Goal: Information Seeking & Learning: Learn about a topic

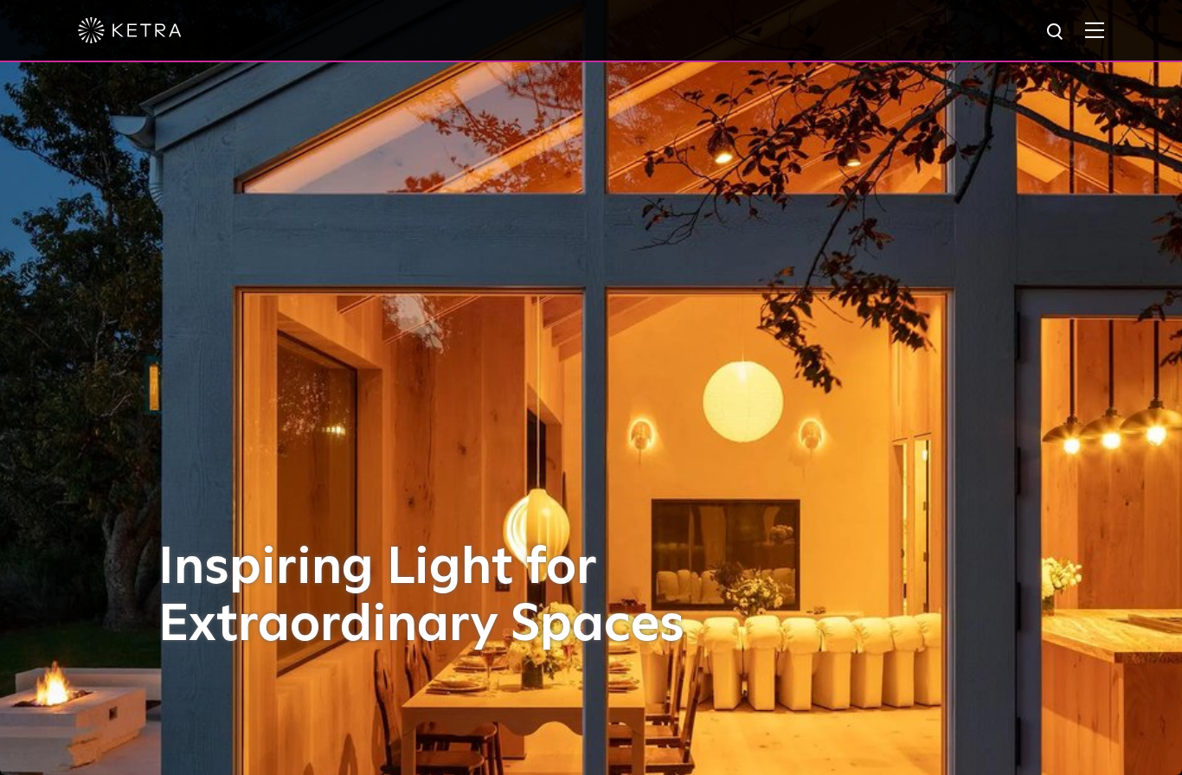
click at [1087, 23] on img at bounding box center [1094, 30] width 19 height 16
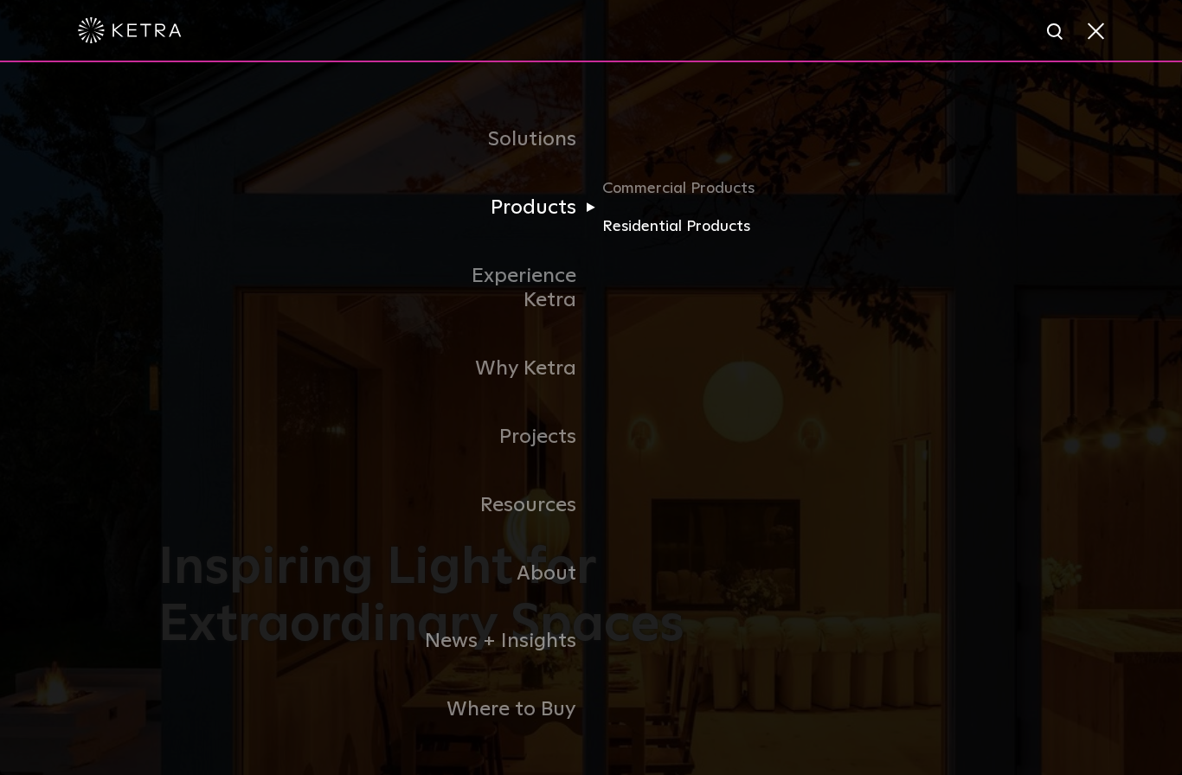
click at [648, 240] on link "Residential Products" at bounding box center [685, 227] width 166 height 25
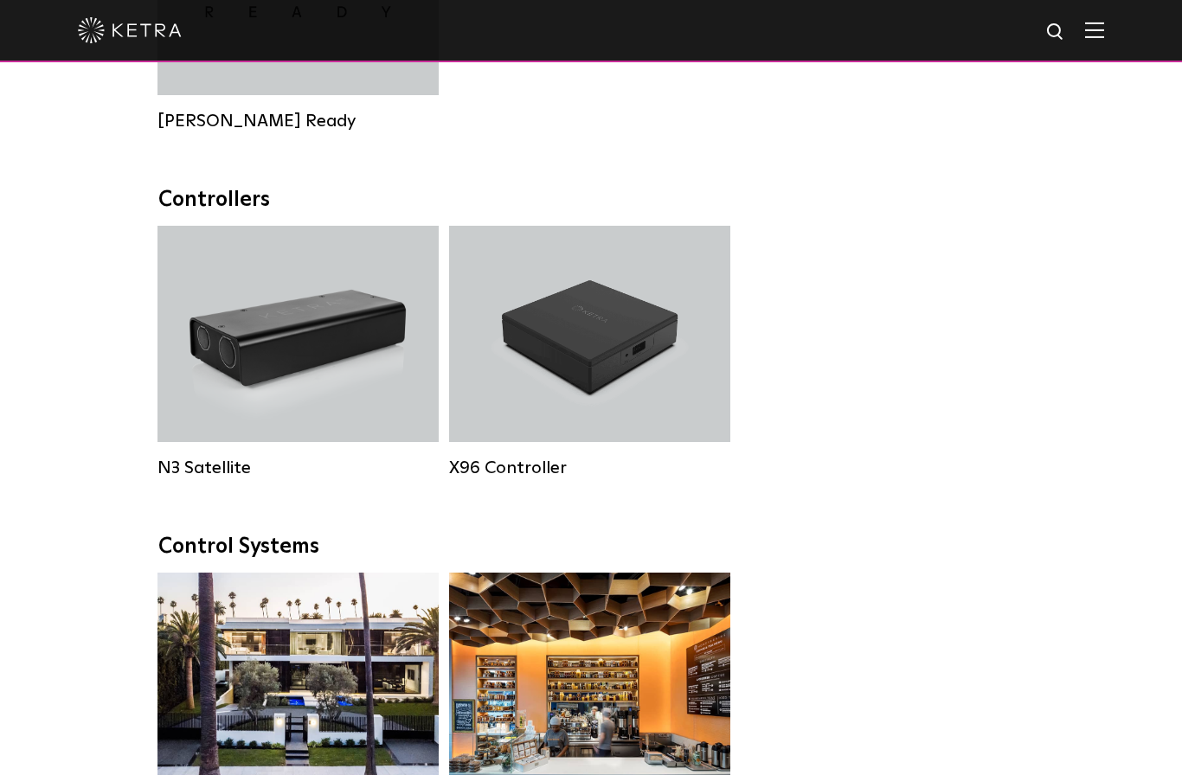
scroll to position [1822, 0]
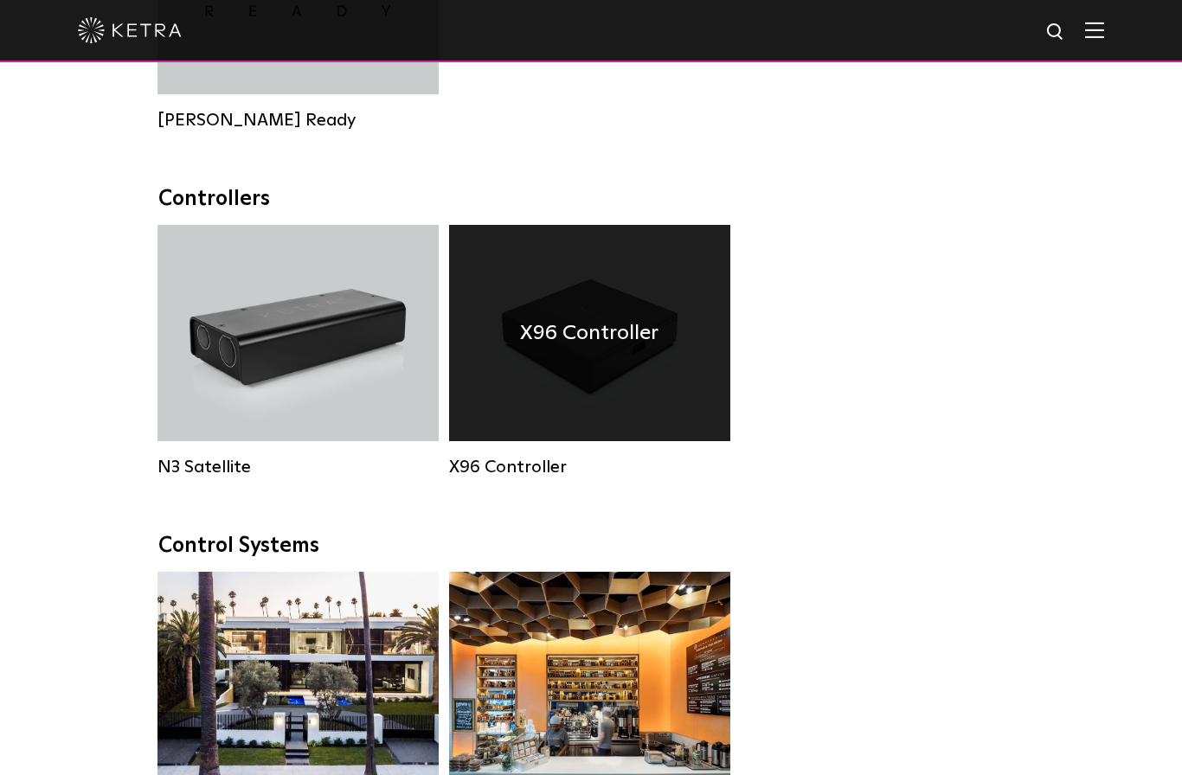
click at [597, 350] on h4 "X96 Controller" at bounding box center [589, 333] width 138 height 33
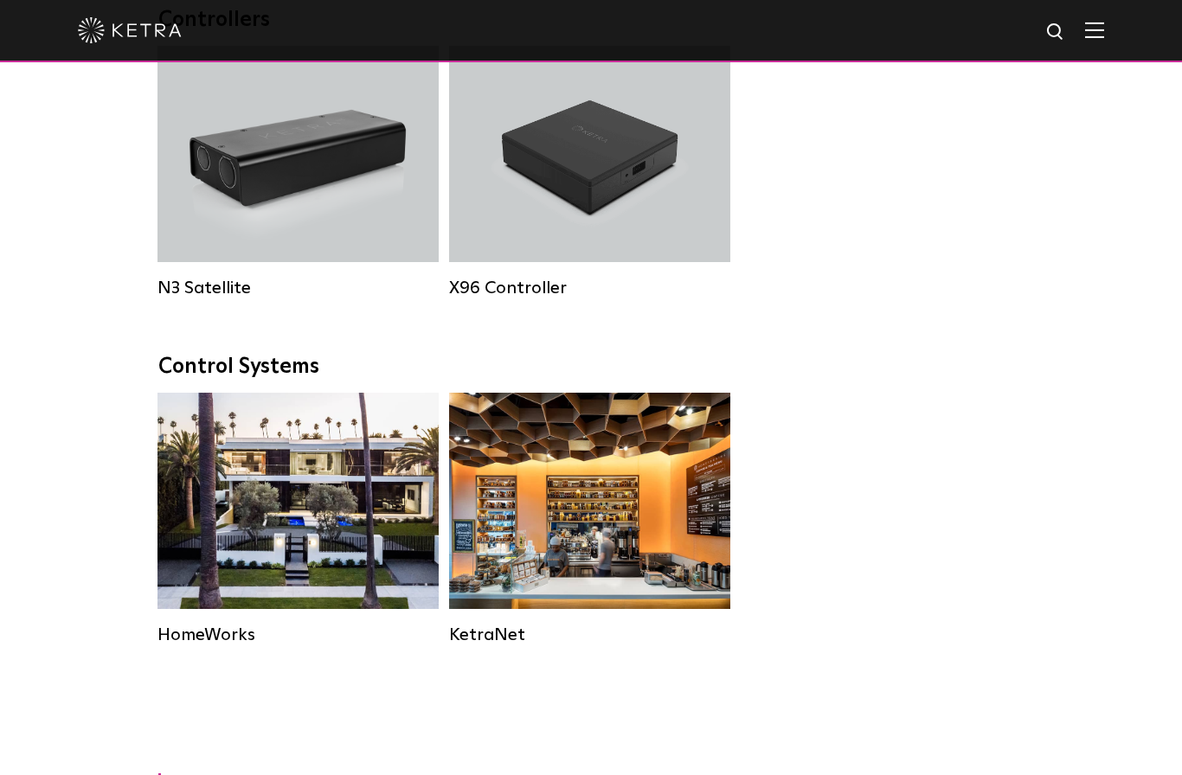
scroll to position [2042, 0]
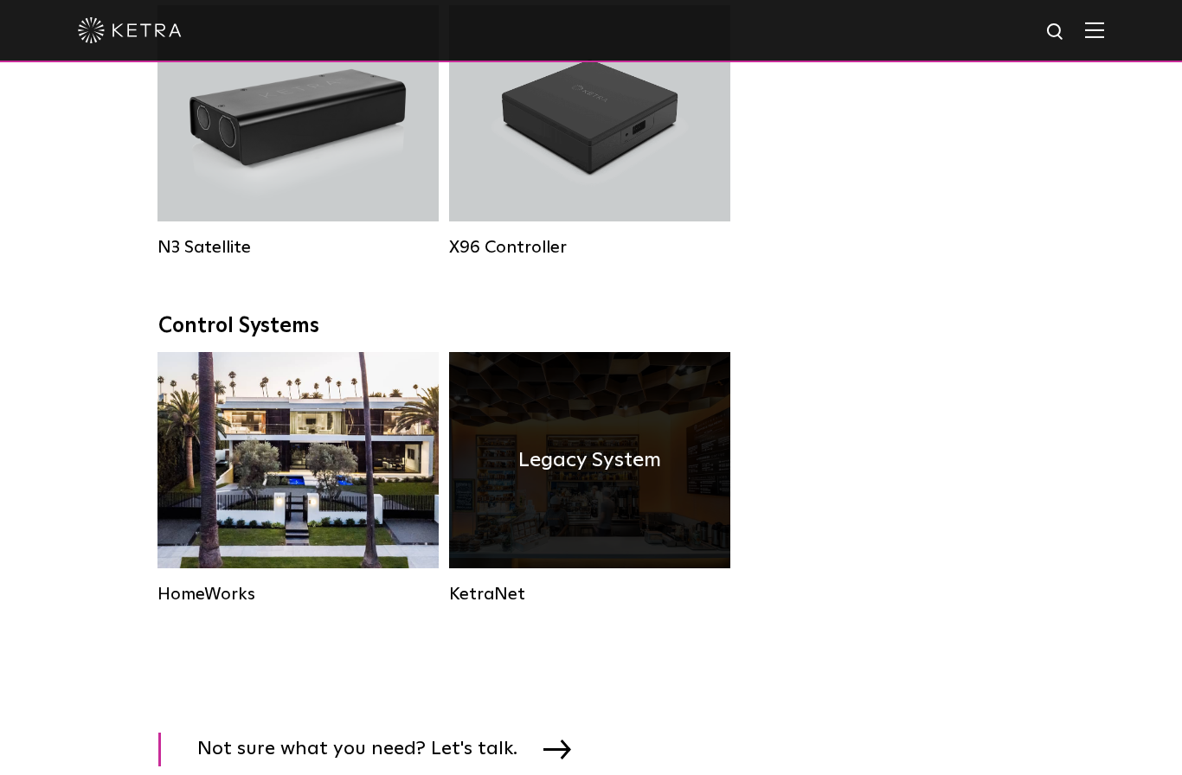
click at [490, 605] on div "KetraNet" at bounding box center [589, 594] width 281 height 21
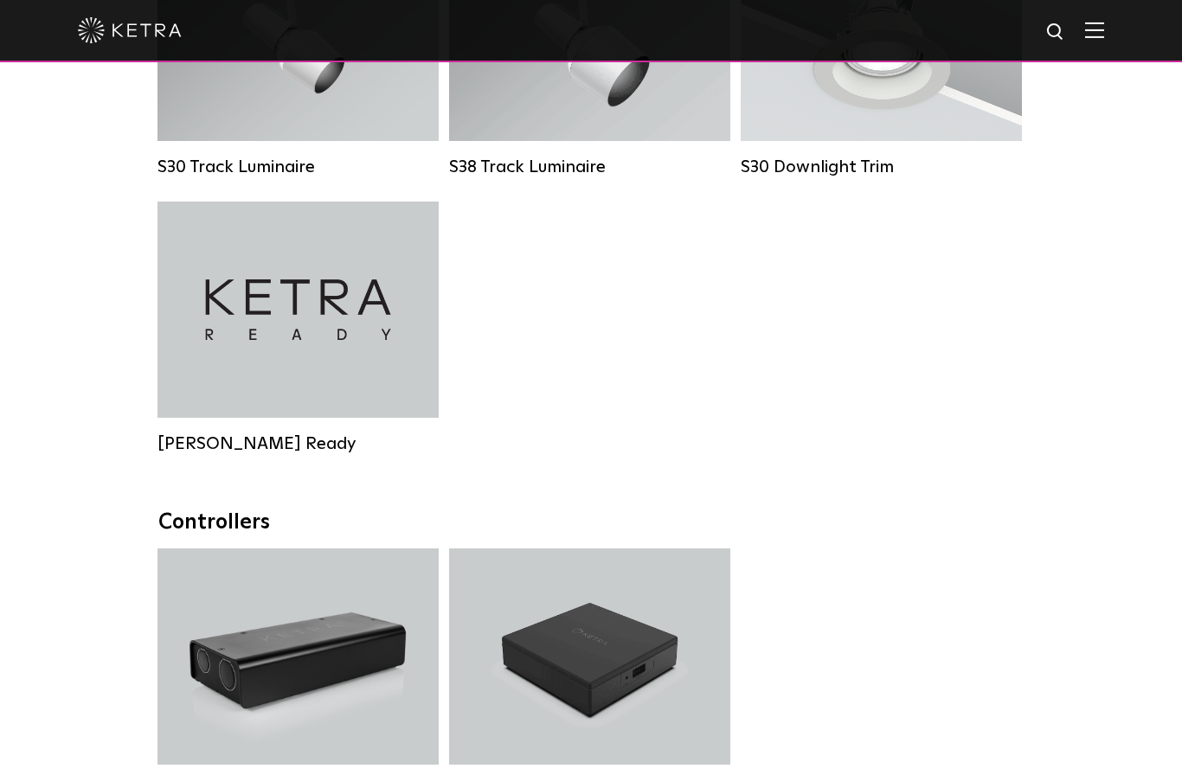
scroll to position [1783, 0]
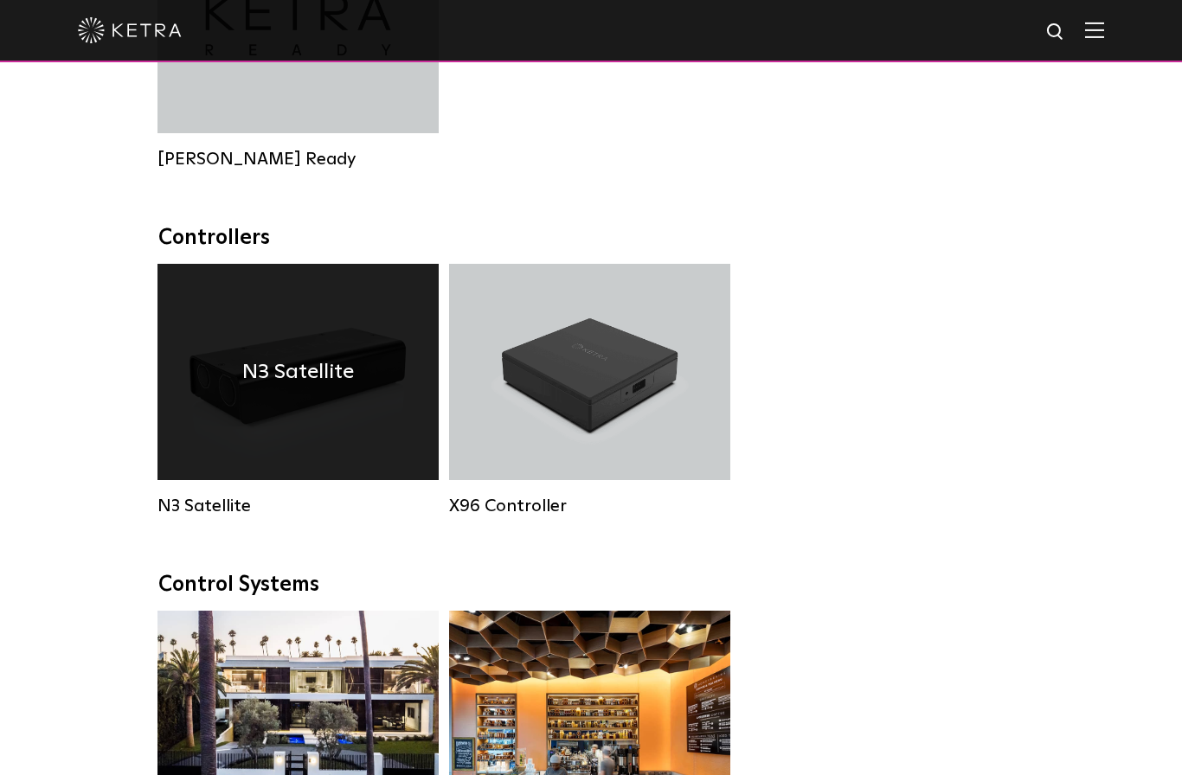
click at [187, 506] on div "N3 Satellite" at bounding box center [298, 506] width 281 height 21
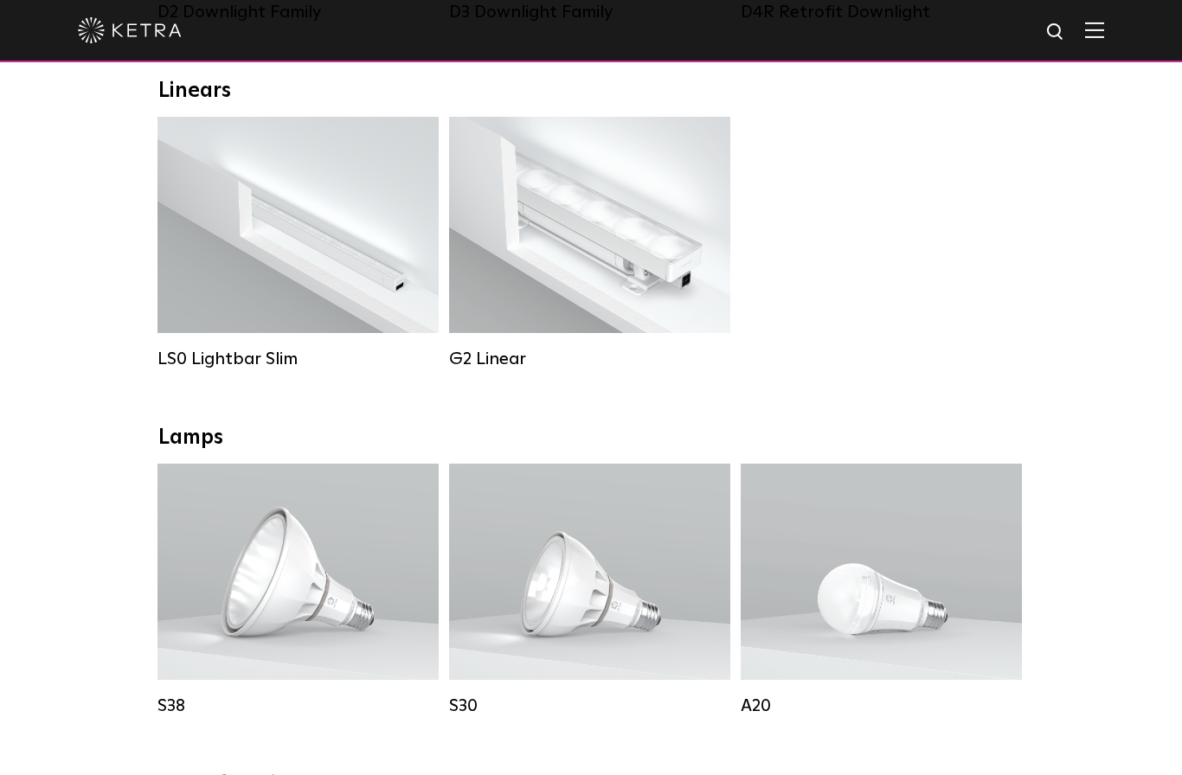
scroll to position [632, 0]
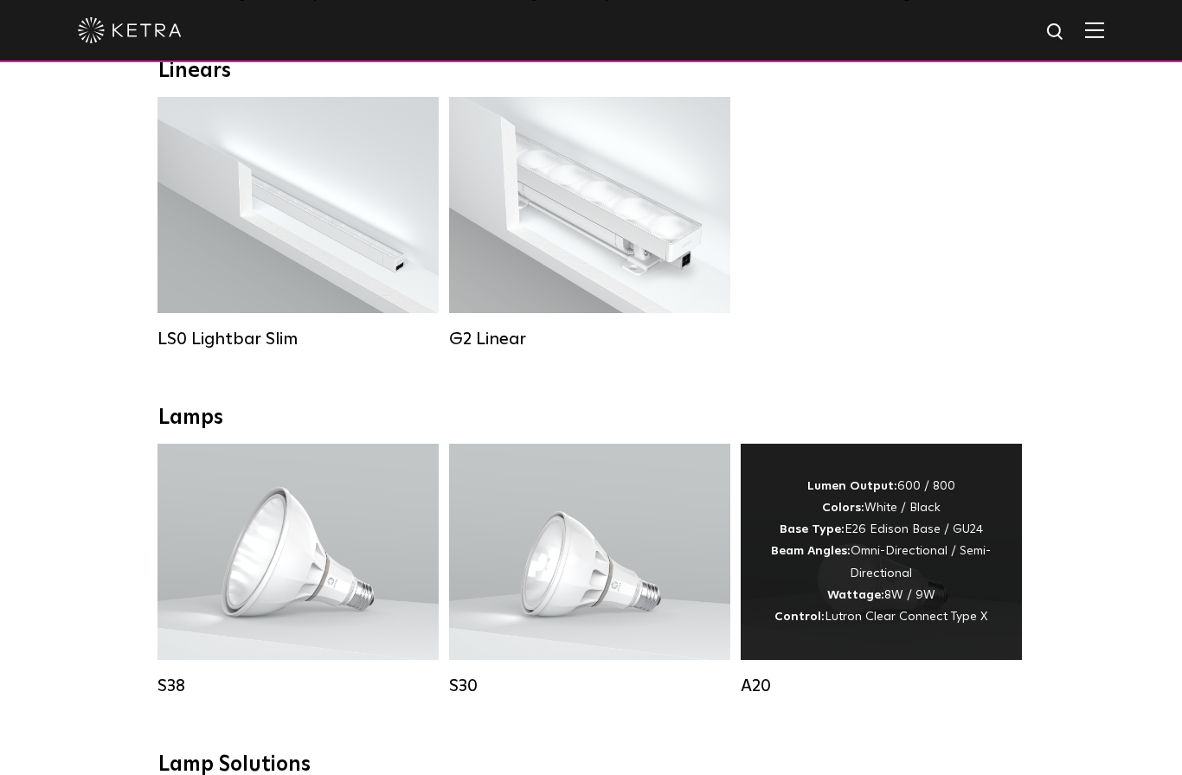
click at [869, 587] on div "Lumen Output: 600 / 800 Colors: White / Black Base Type: E26 Edison Base / GU24…" at bounding box center [881, 552] width 229 height 152
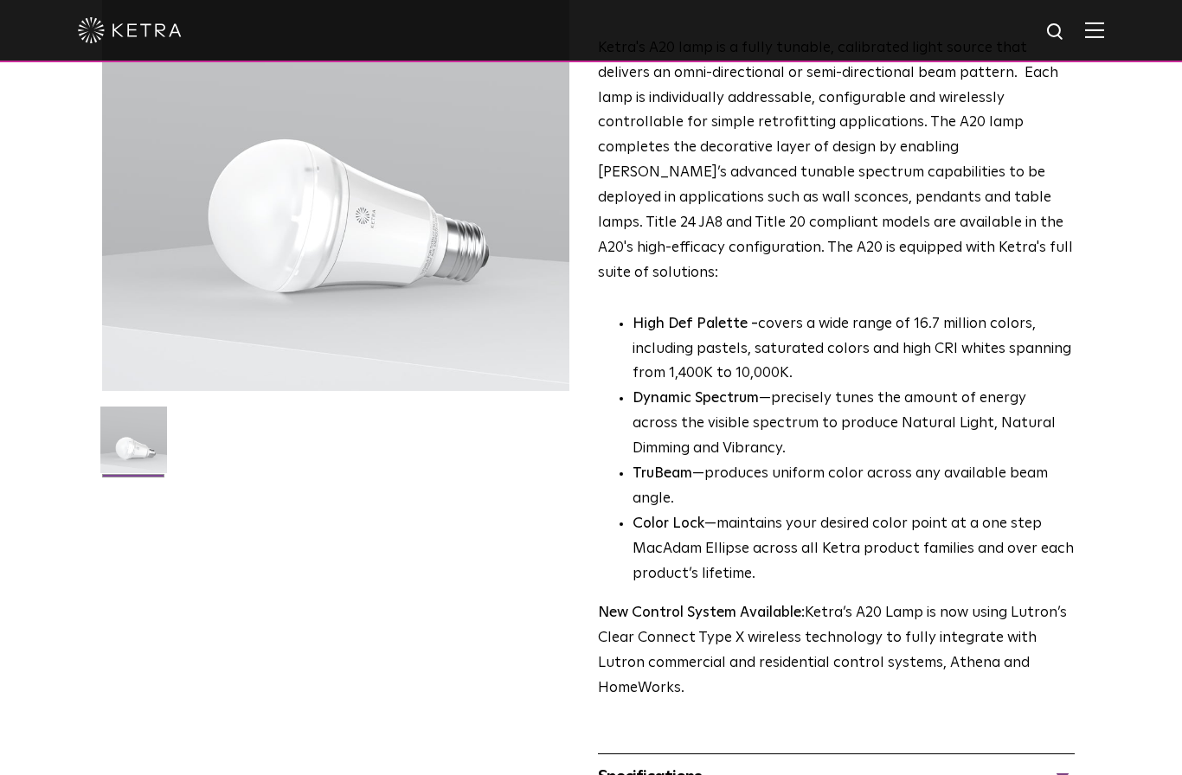
scroll to position [205, 0]
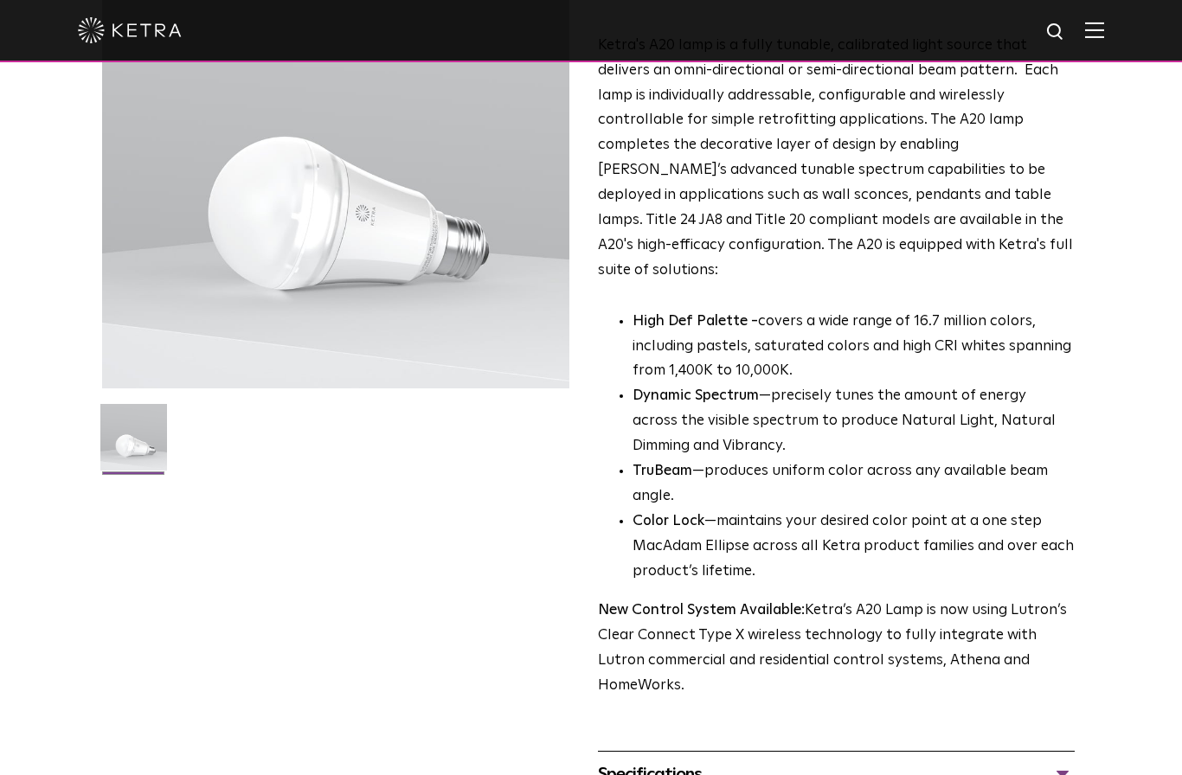
click at [640, 761] on div "Specifications" at bounding box center [836, 775] width 477 height 28
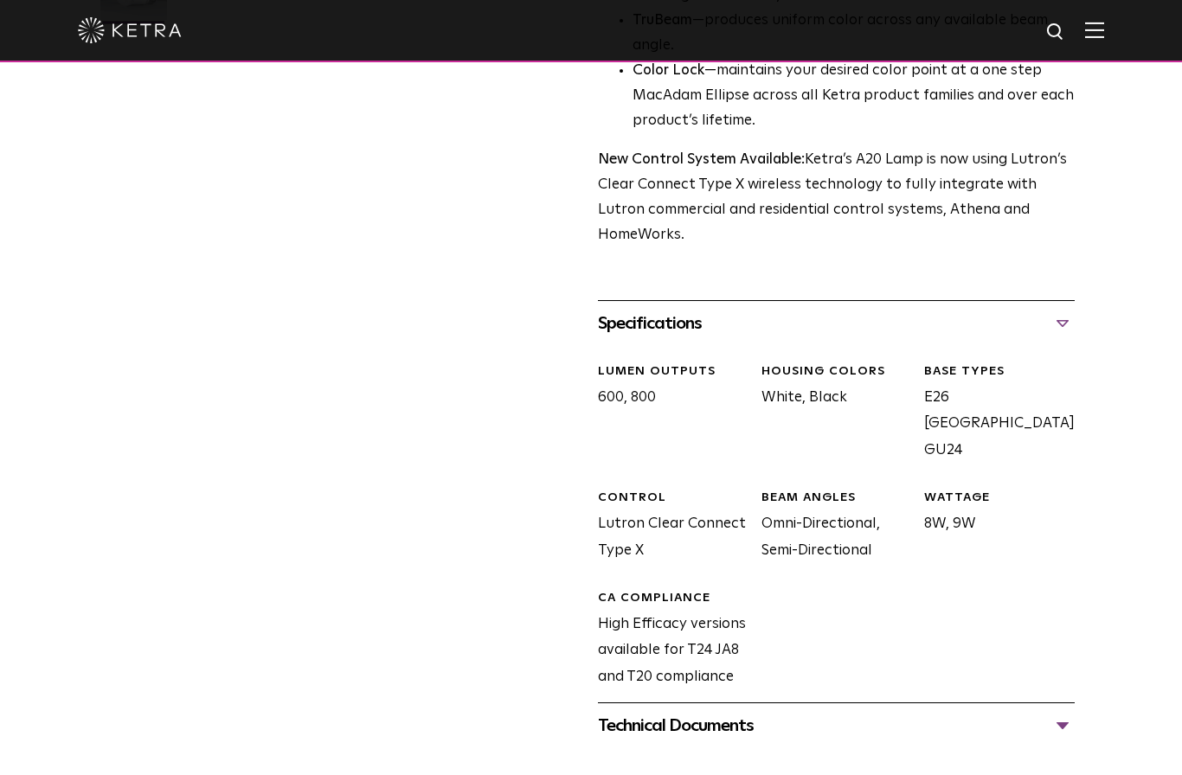
scroll to position [657, 0]
click at [646, 711] on div "Technical Documents" at bounding box center [836, 725] width 477 height 28
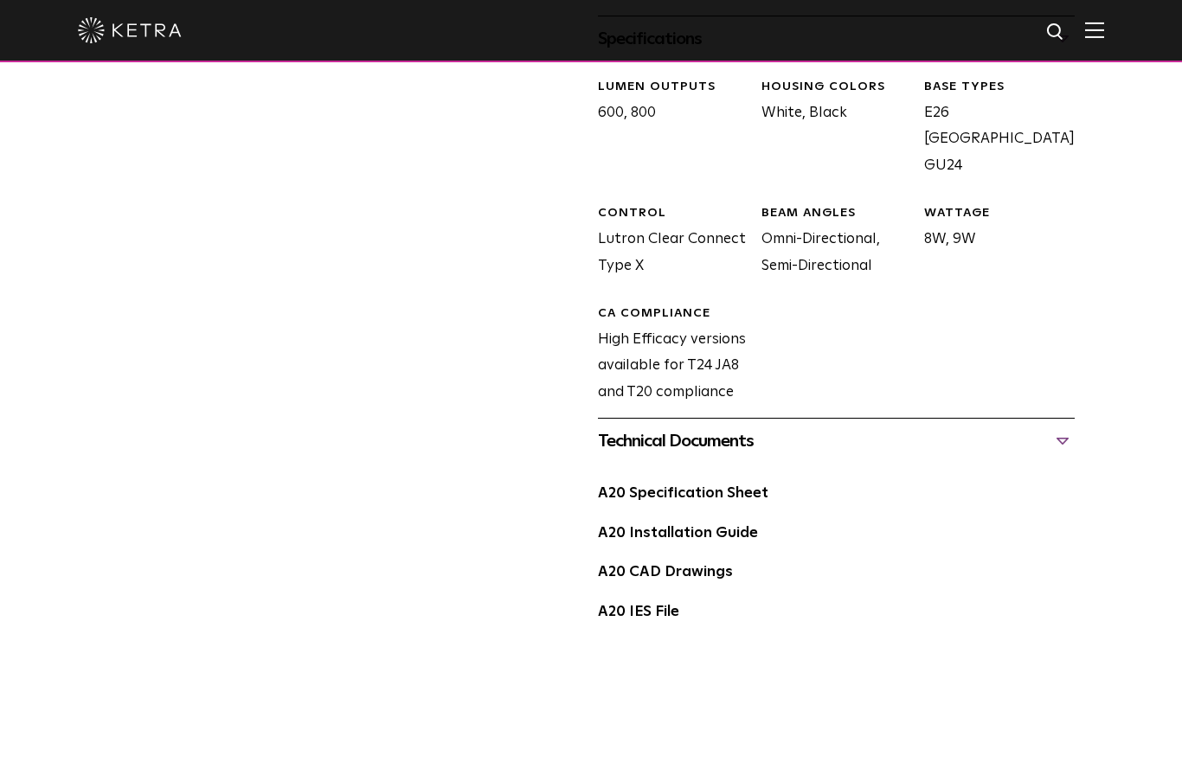
scroll to position [946, 0]
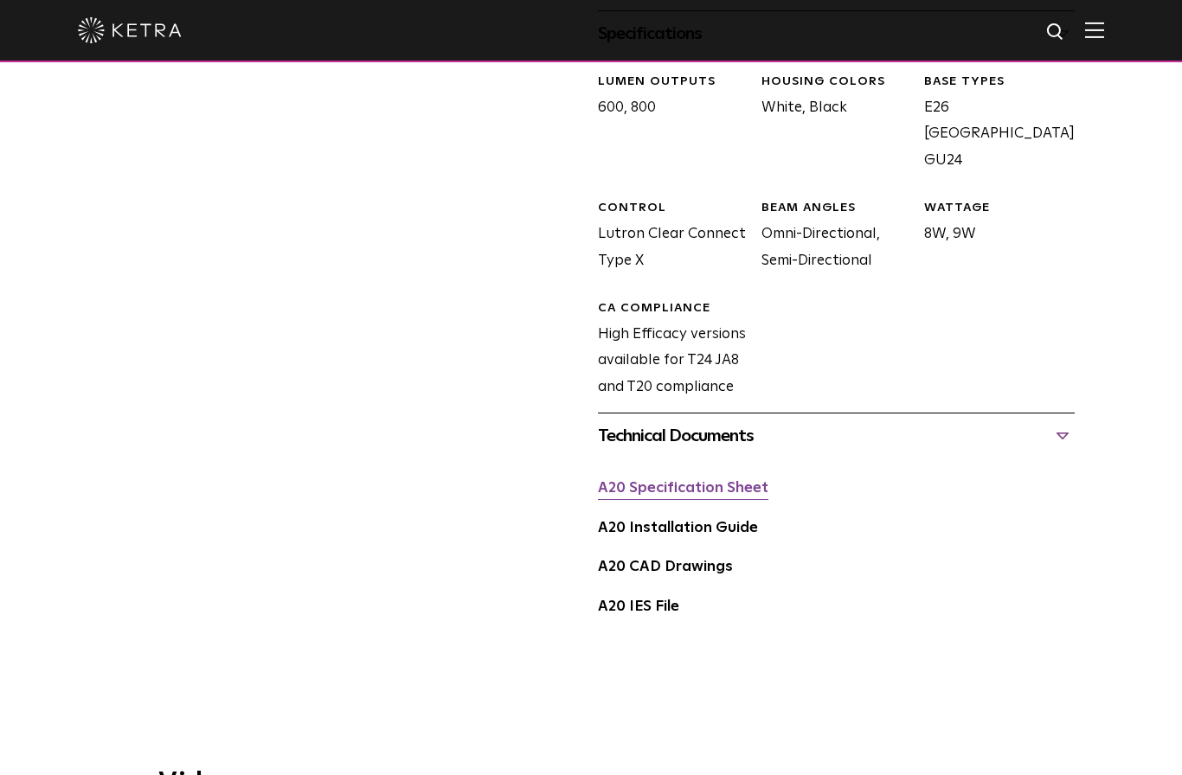
click at [662, 481] on link "A20 Specification Sheet" at bounding box center [683, 488] width 170 height 15
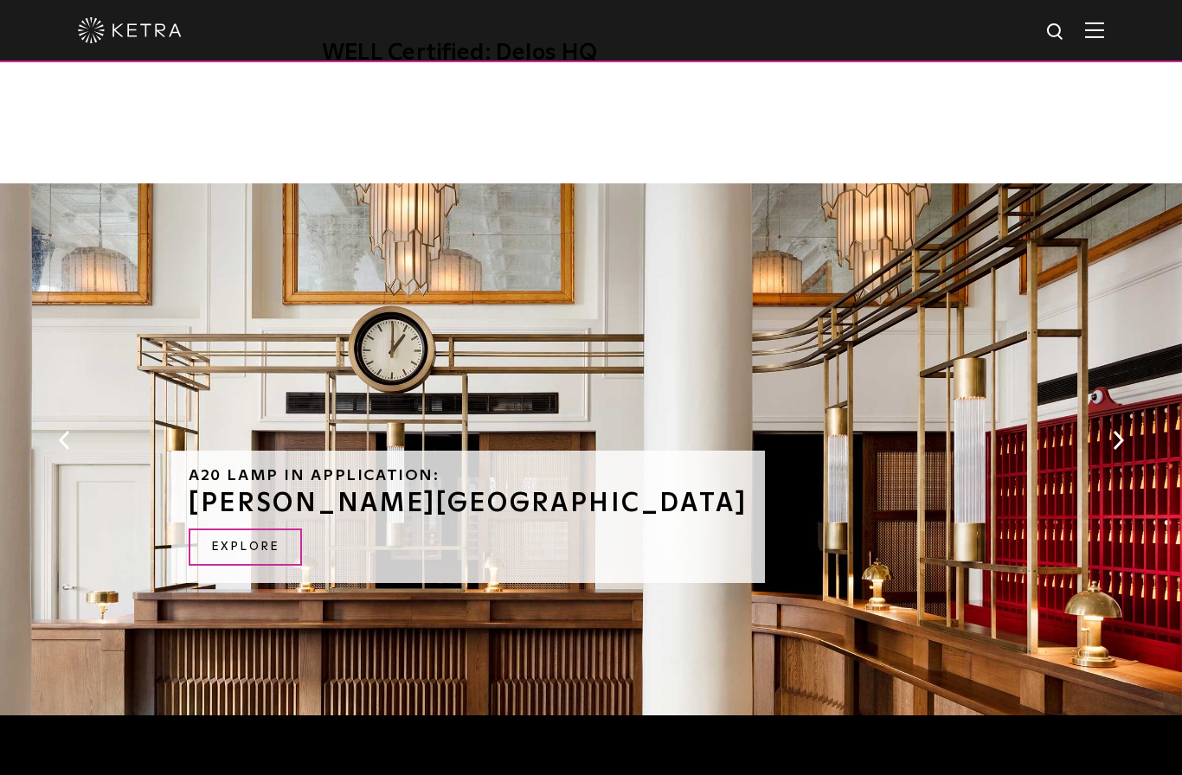
scroll to position [2164, 0]
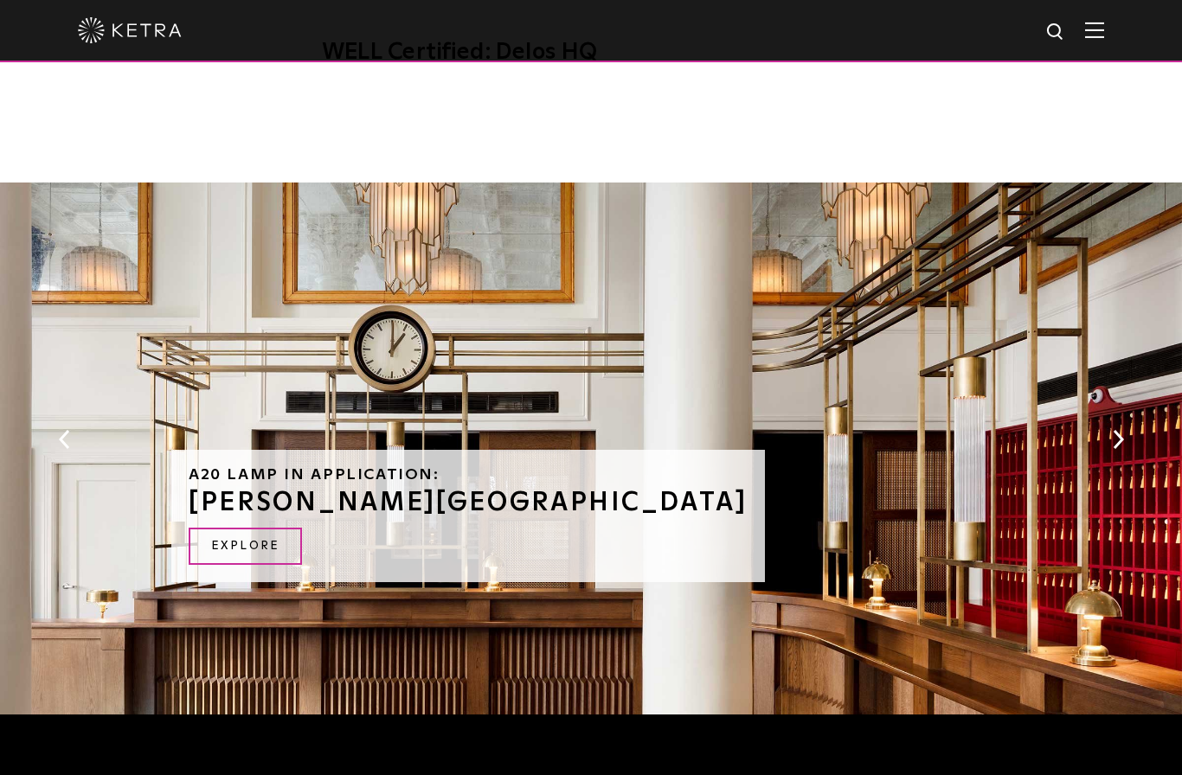
click at [1122, 428] on button "Next" at bounding box center [1117, 439] width 17 height 23
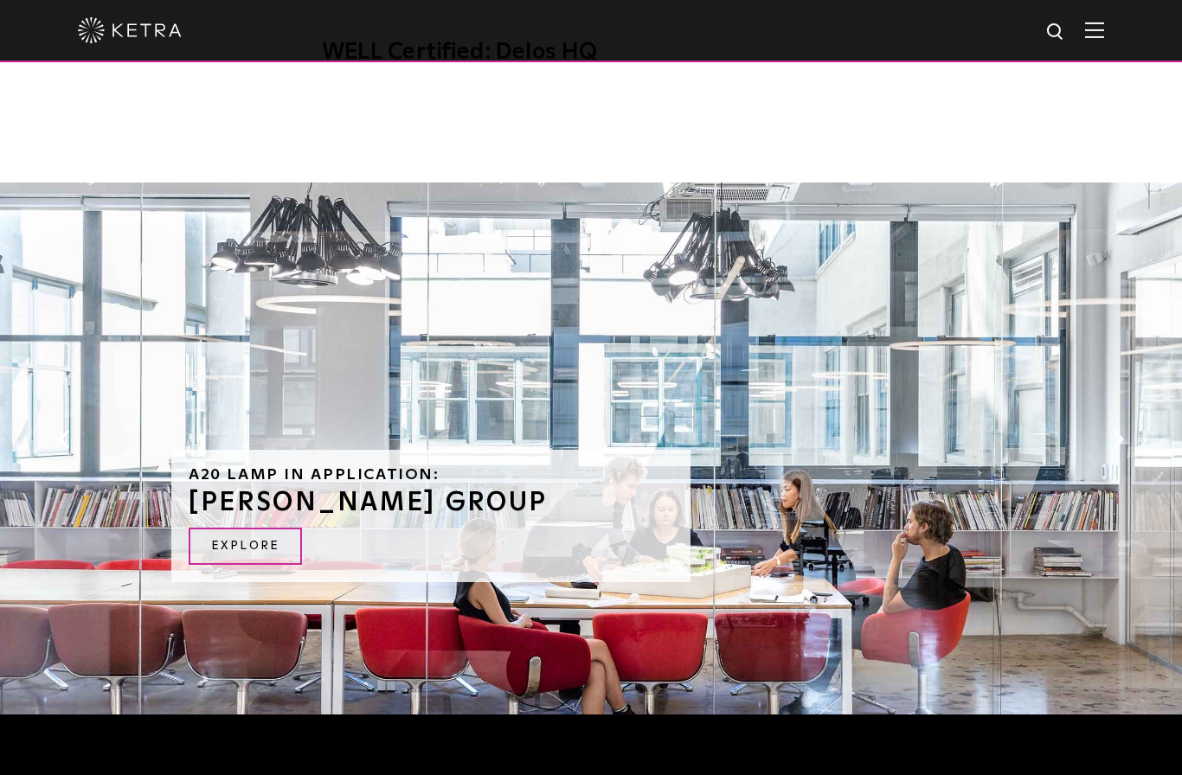
click at [1116, 428] on button "Next" at bounding box center [1117, 439] width 17 height 23
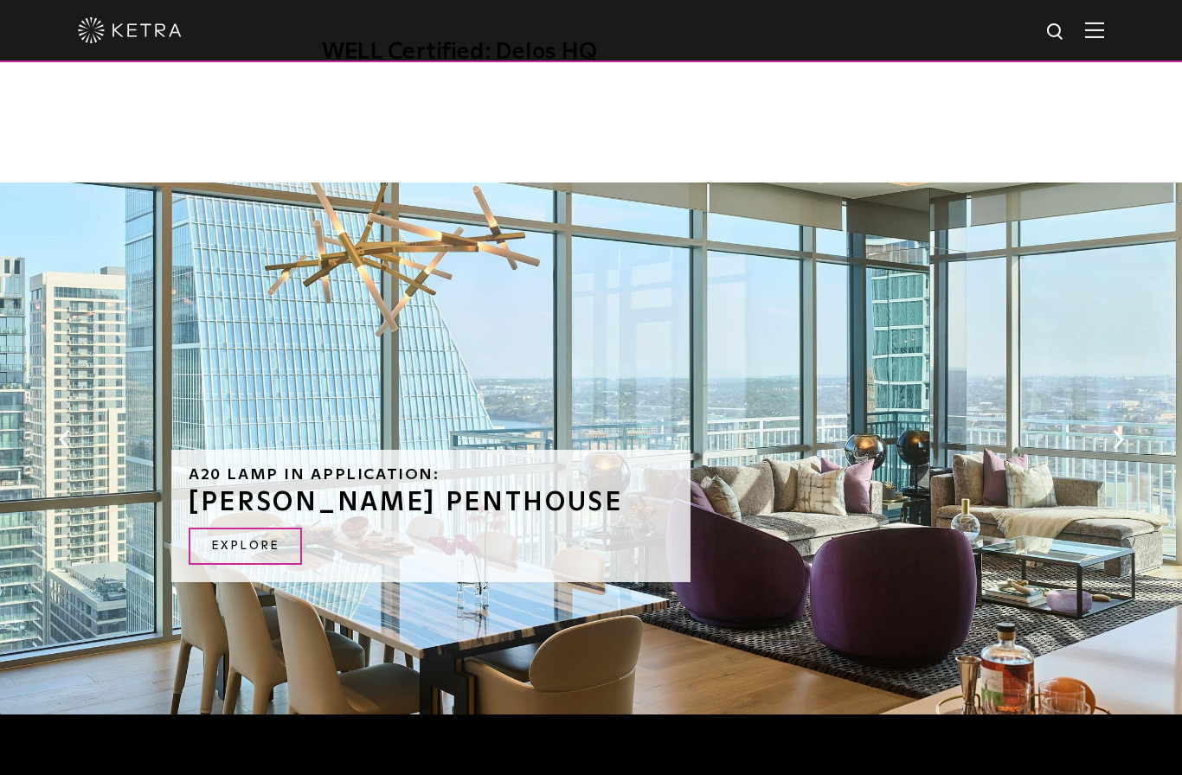
click at [1111, 428] on button "Next" at bounding box center [1117, 439] width 17 height 23
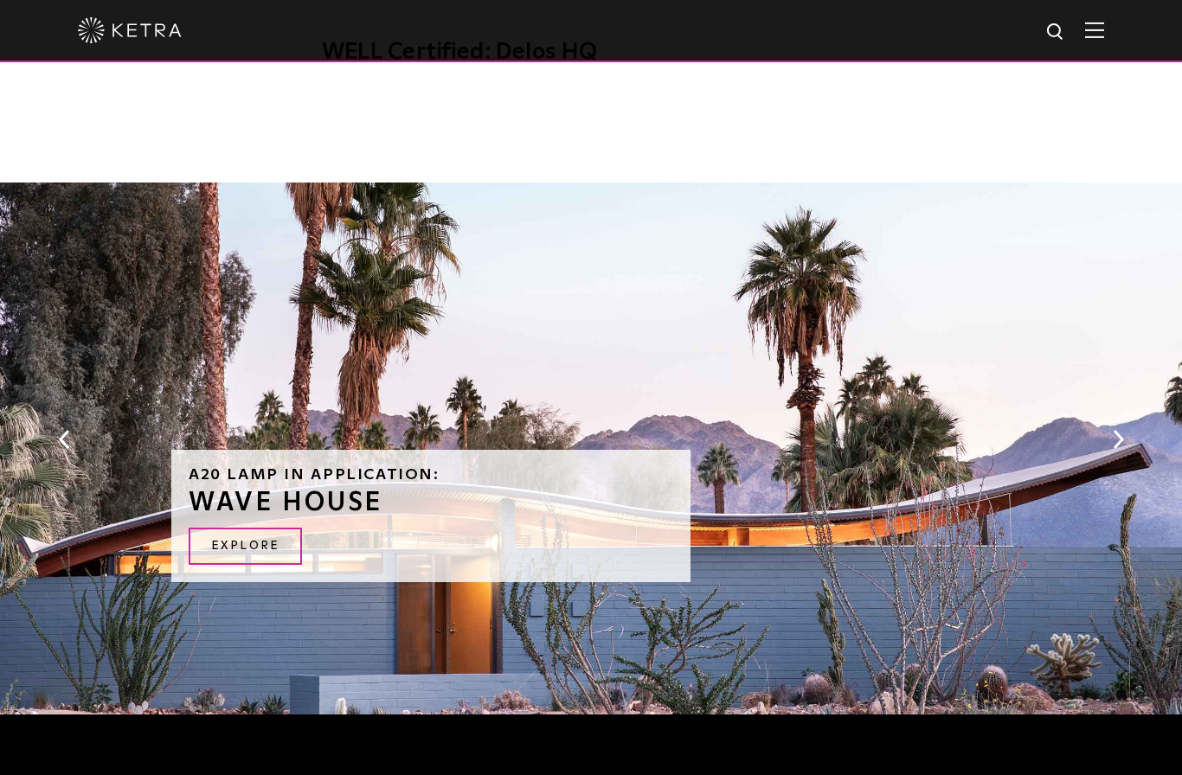
click at [1114, 428] on button "Next" at bounding box center [1117, 439] width 17 height 23
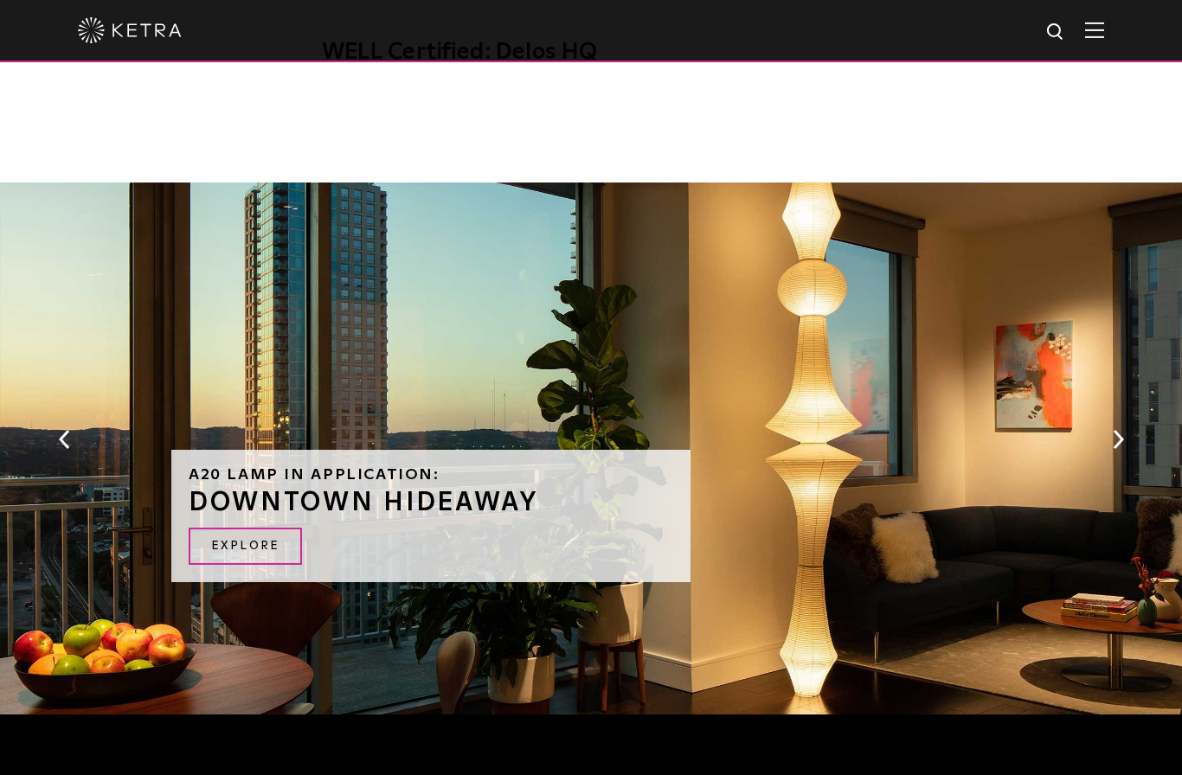
click at [1103, 361] on div "A20 Lamp in Application: DOWNTOWN HIDEAWAY Explore" at bounding box center [591, 453] width 1182 height 541
click at [1119, 428] on button "Next" at bounding box center [1117, 439] width 17 height 23
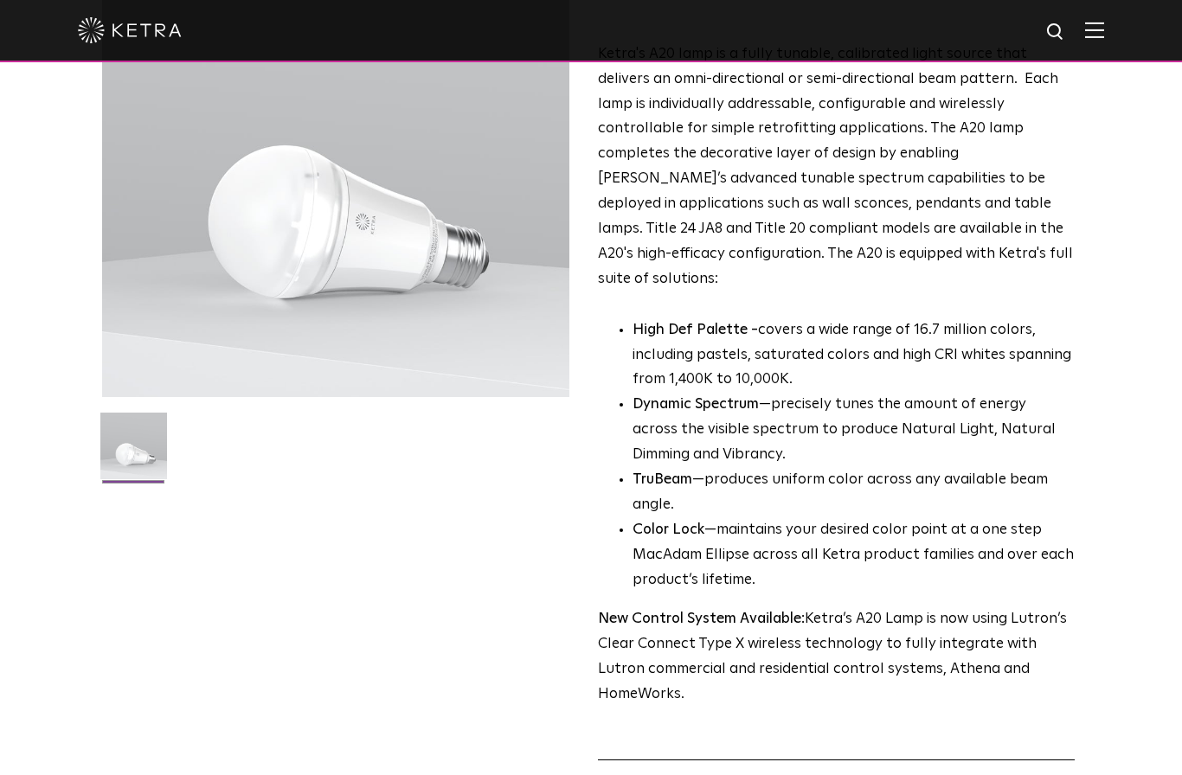
scroll to position [0, 0]
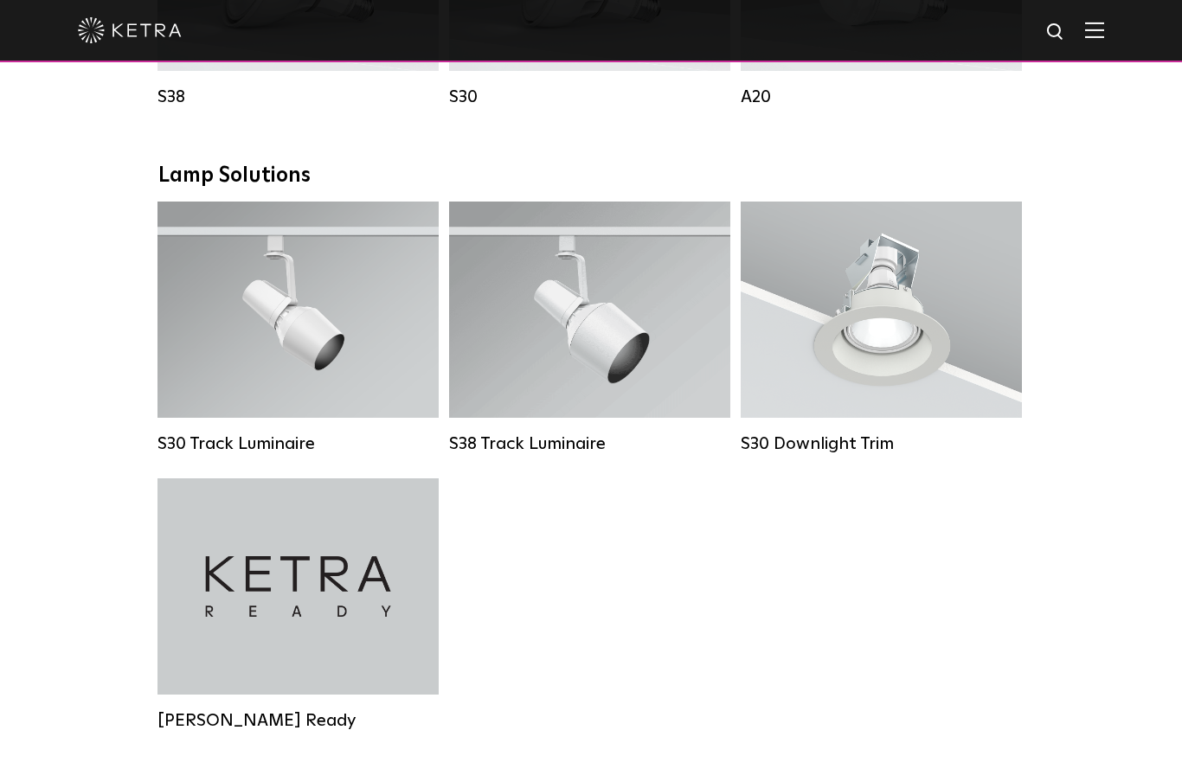
scroll to position [1217, 0]
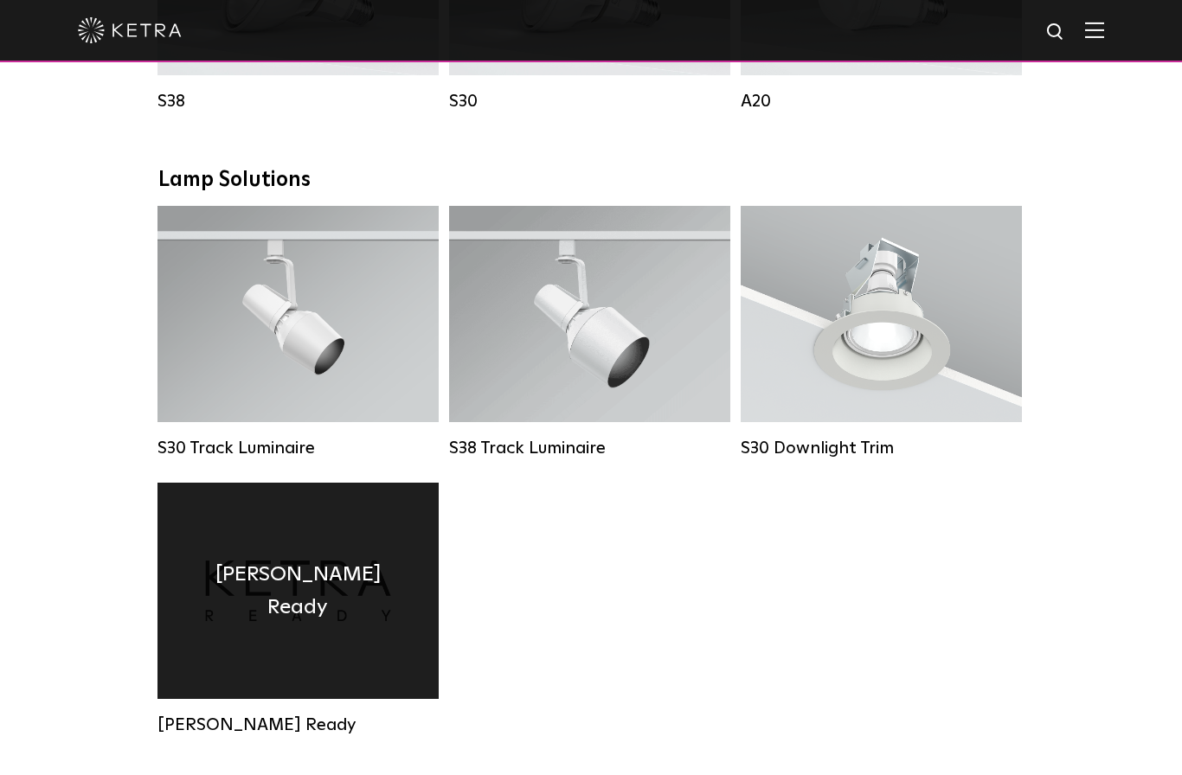
click at [277, 619] on div "[PERSON_NAME] Ready" at bounding box center [298, 591] width 281 height 216
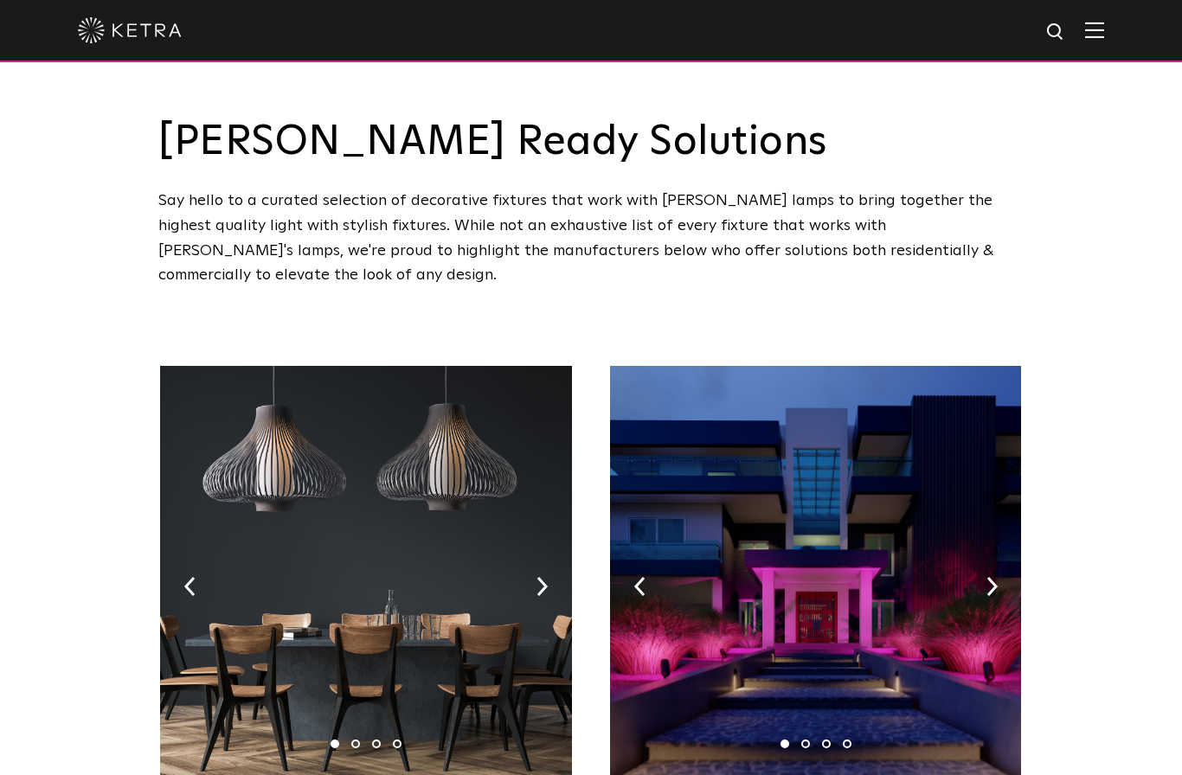
click at [979, 559] on img at bounding box center [815, 582] width 411 height 433
click at [978, 574] on img at bounding box center [815, 582] width 411 height 433
click at [797, 662] on img at bounding box center [815, 582] width 411 height 433
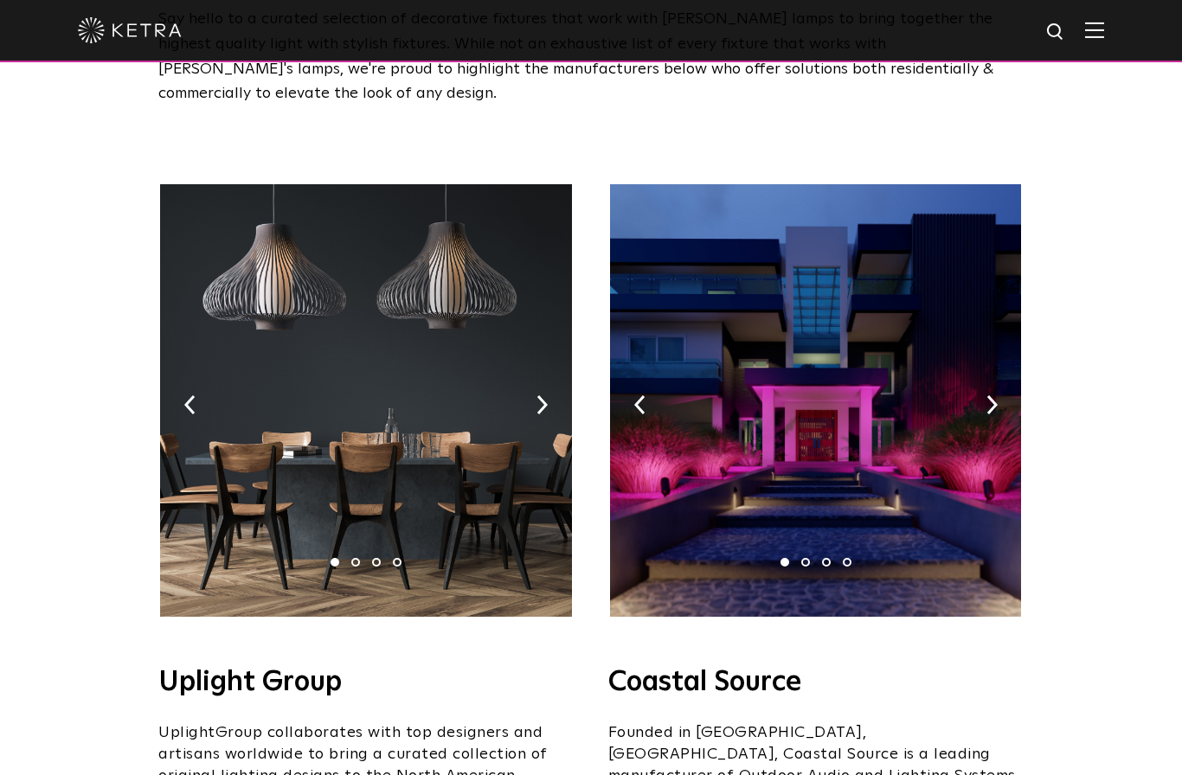
scroll to position [183, 0]
click at [783, 410] on img at bounding box center [815, 399] width 411 height 433
click at [974, 389] on img at bounding box center [815, 399] width 411 height 433
click at [975, 373] on img at bounding box center [815, 399] width 411 height 433
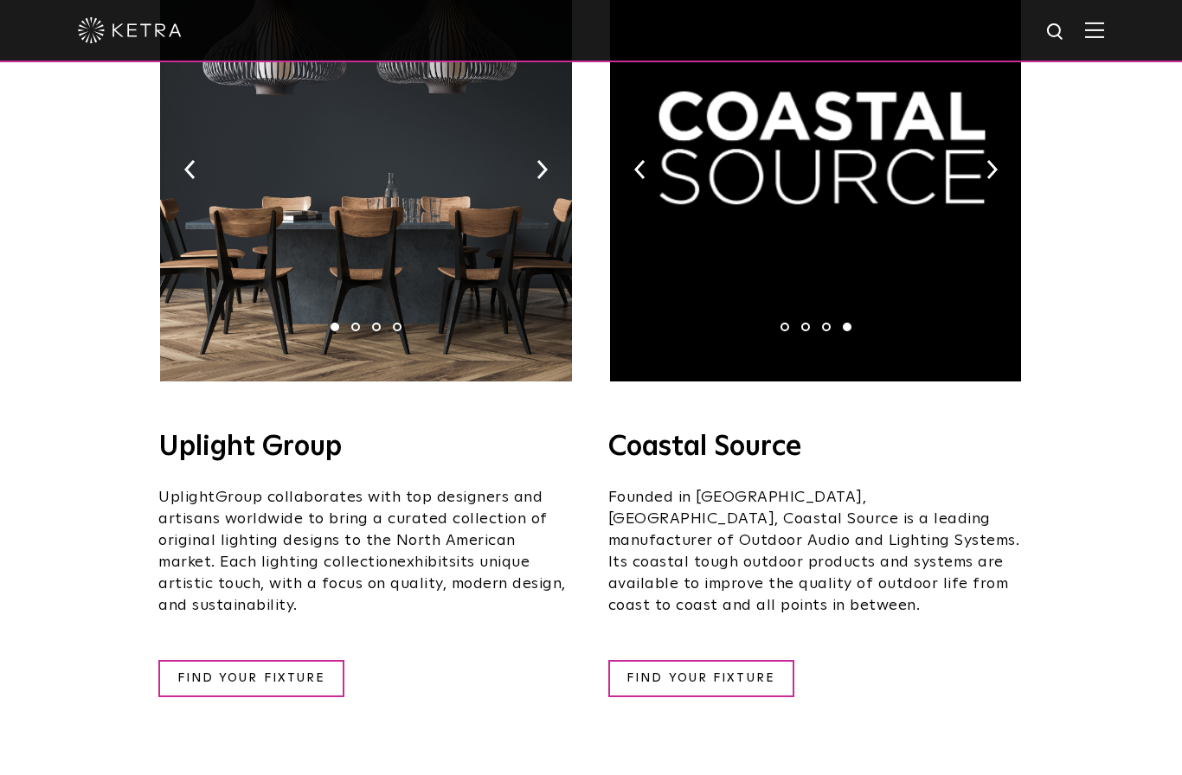
scroll to position [300, 0]
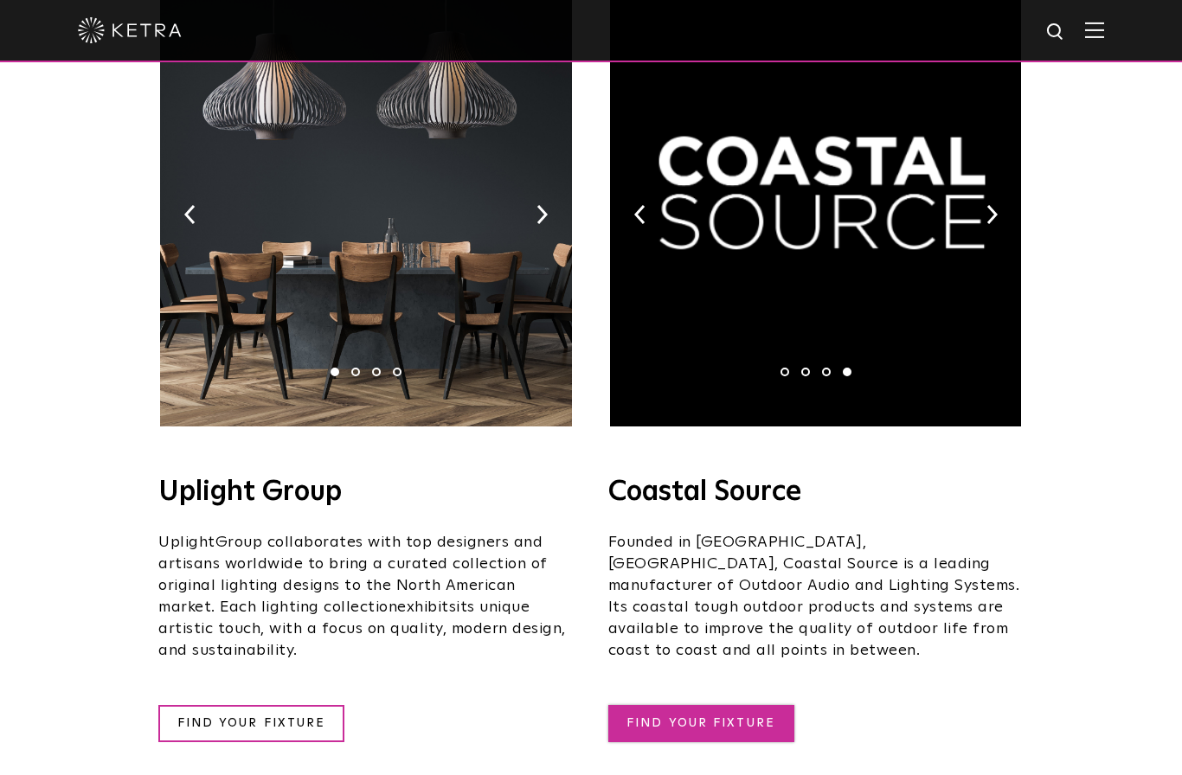
scroll to position [377, 0]
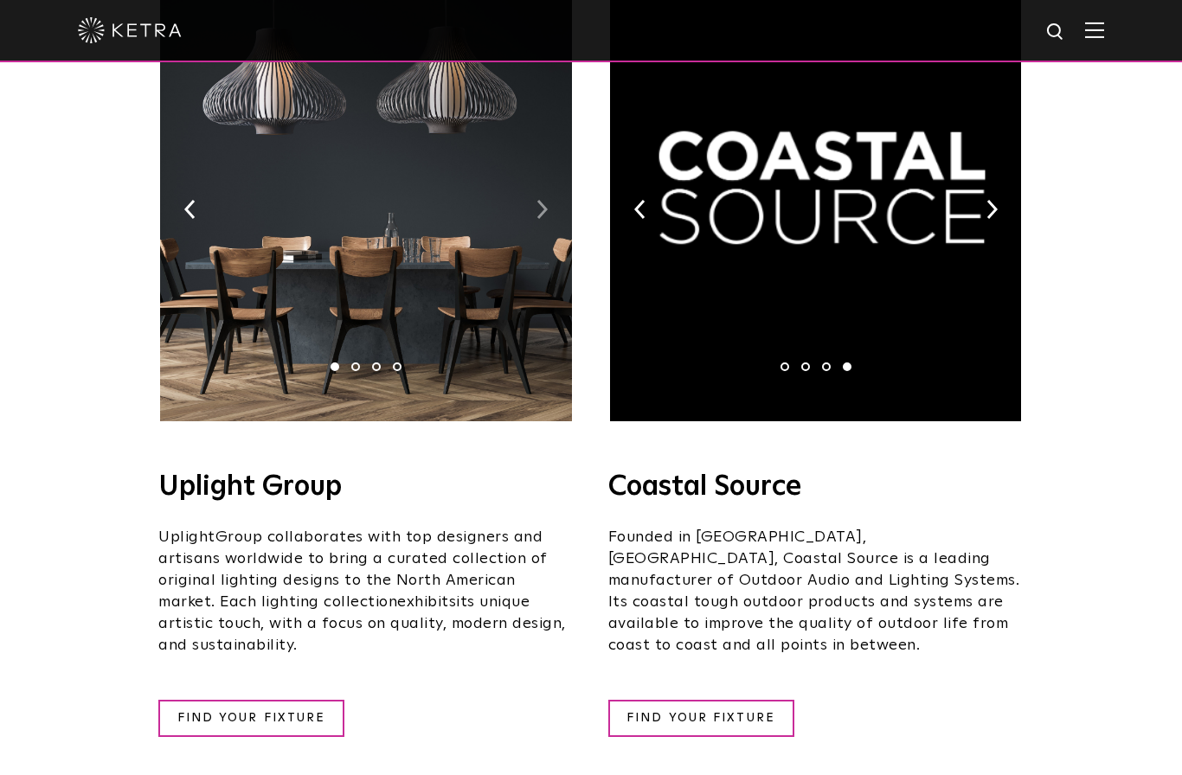
click at [540, 200] on img at bounding box center [542, 209] width 11 height 19
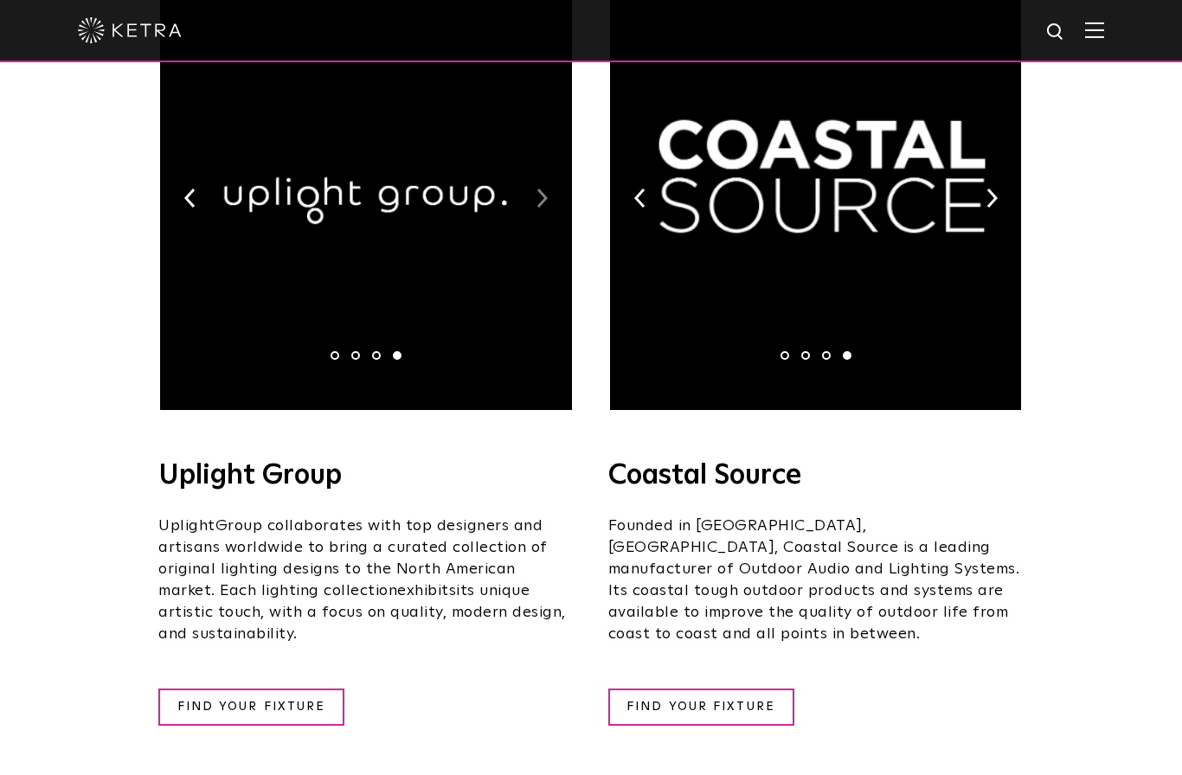
scroll to position [386, 0]
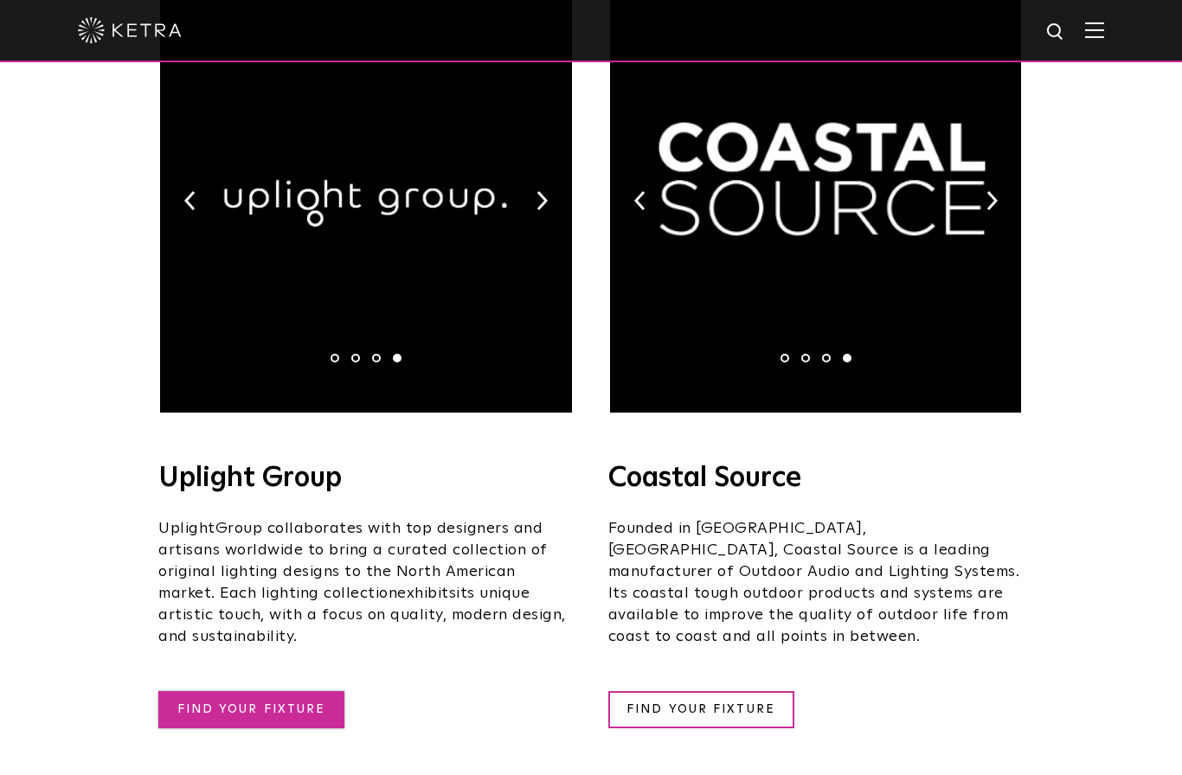
click at [250, 691] on link "FIND YOUR FIXTURE" at bounding box center [251, 709] width 186 height 37
